Goal: Task Accomplishment & Management: Manage account settings

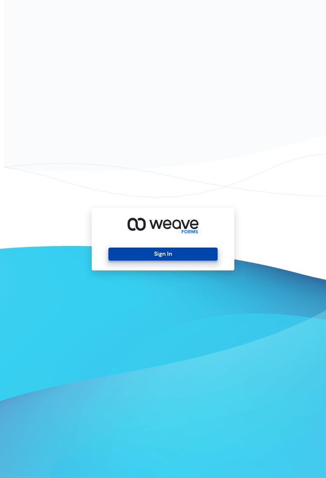
click at [161, 261] on button "Sign In" at bounding box center [162, 254] width 109 height 13
